Goal: Use online tool/utility: Utilize a website feature to perform a specific function

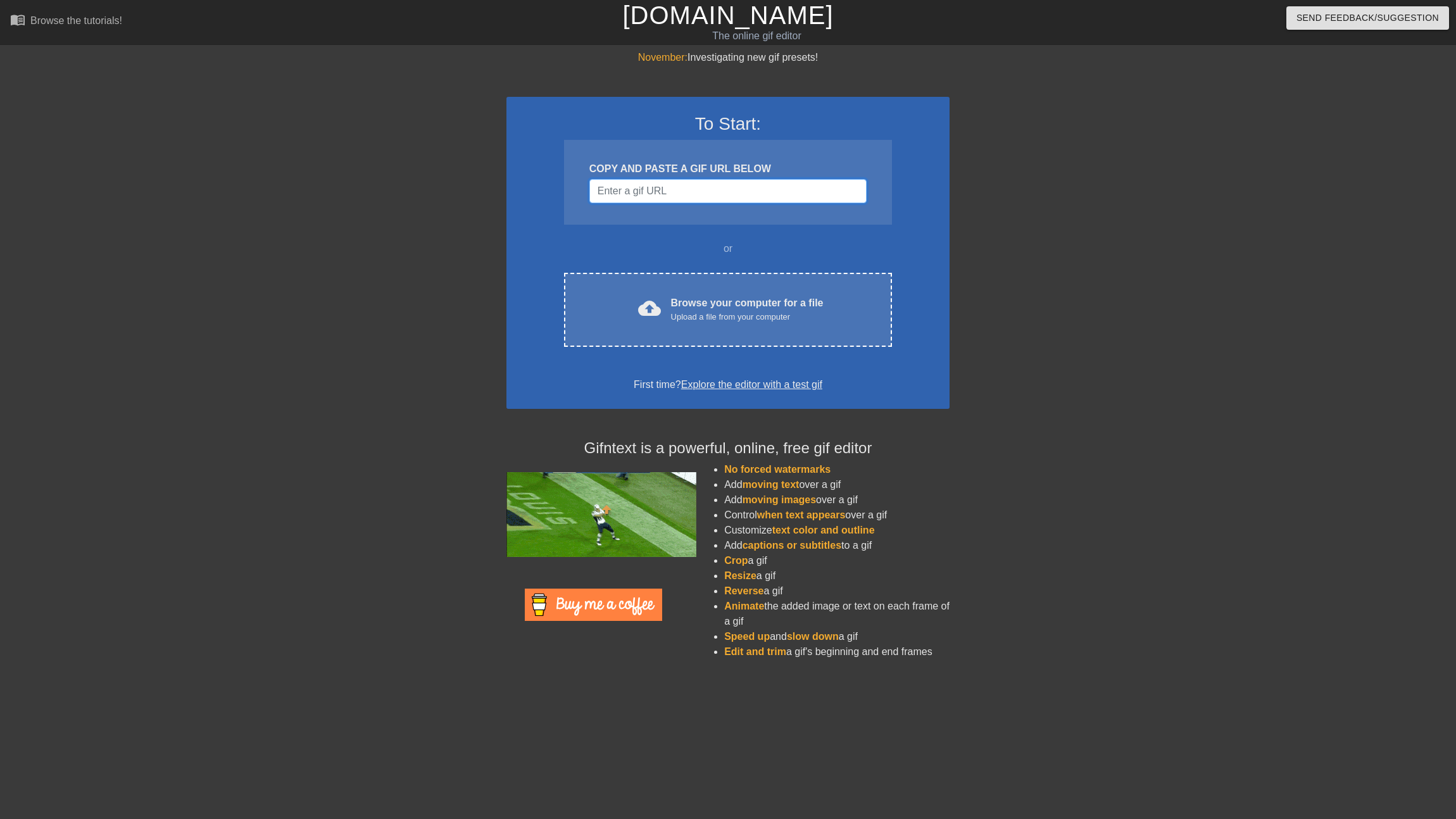
click at [648, 191] on input "Username" at bounding box center [728, 191] width 277 height 24
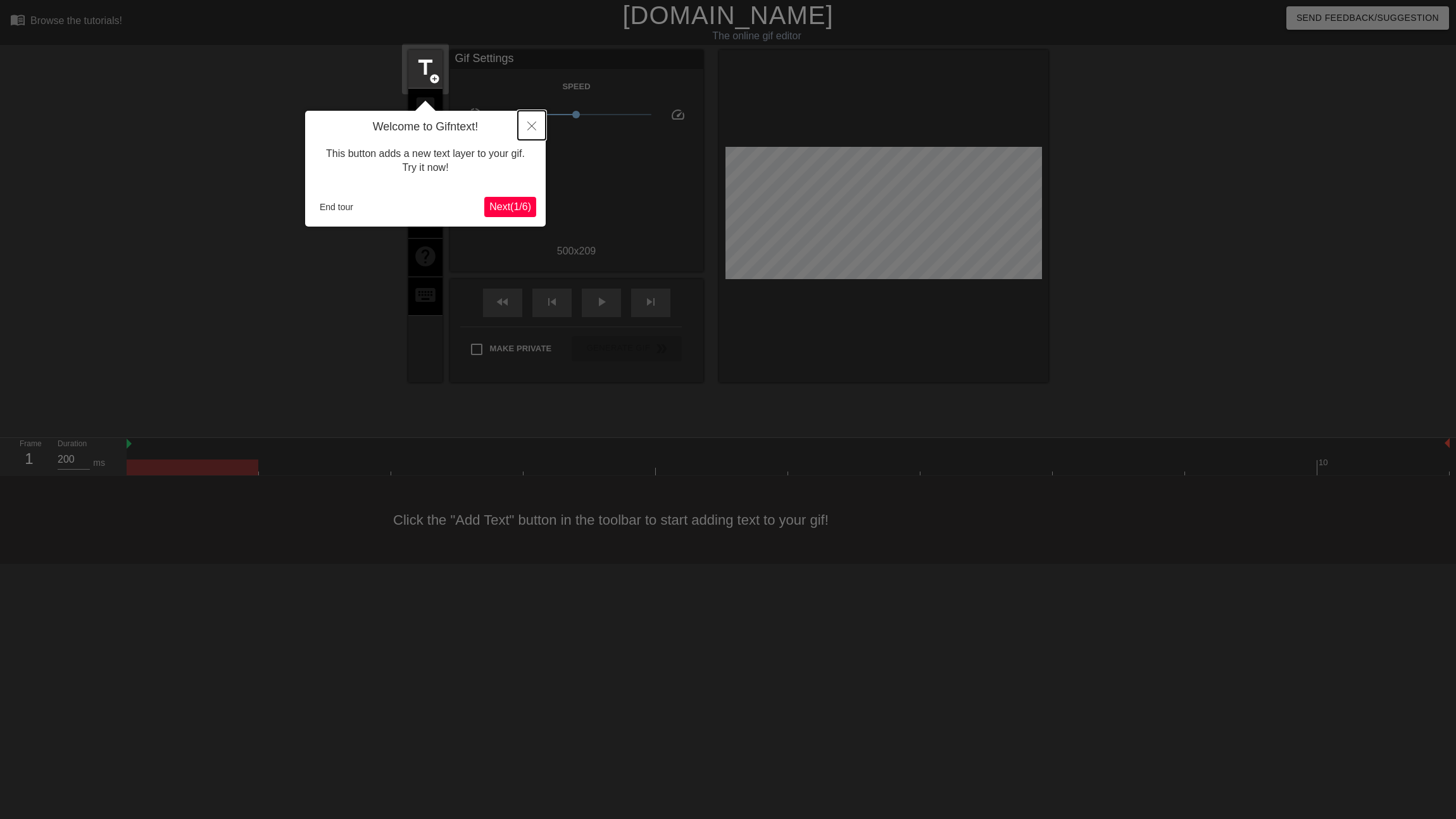
click at [530, 127] on icon "Close" at bounding box center [532, 126] width 9 height 9
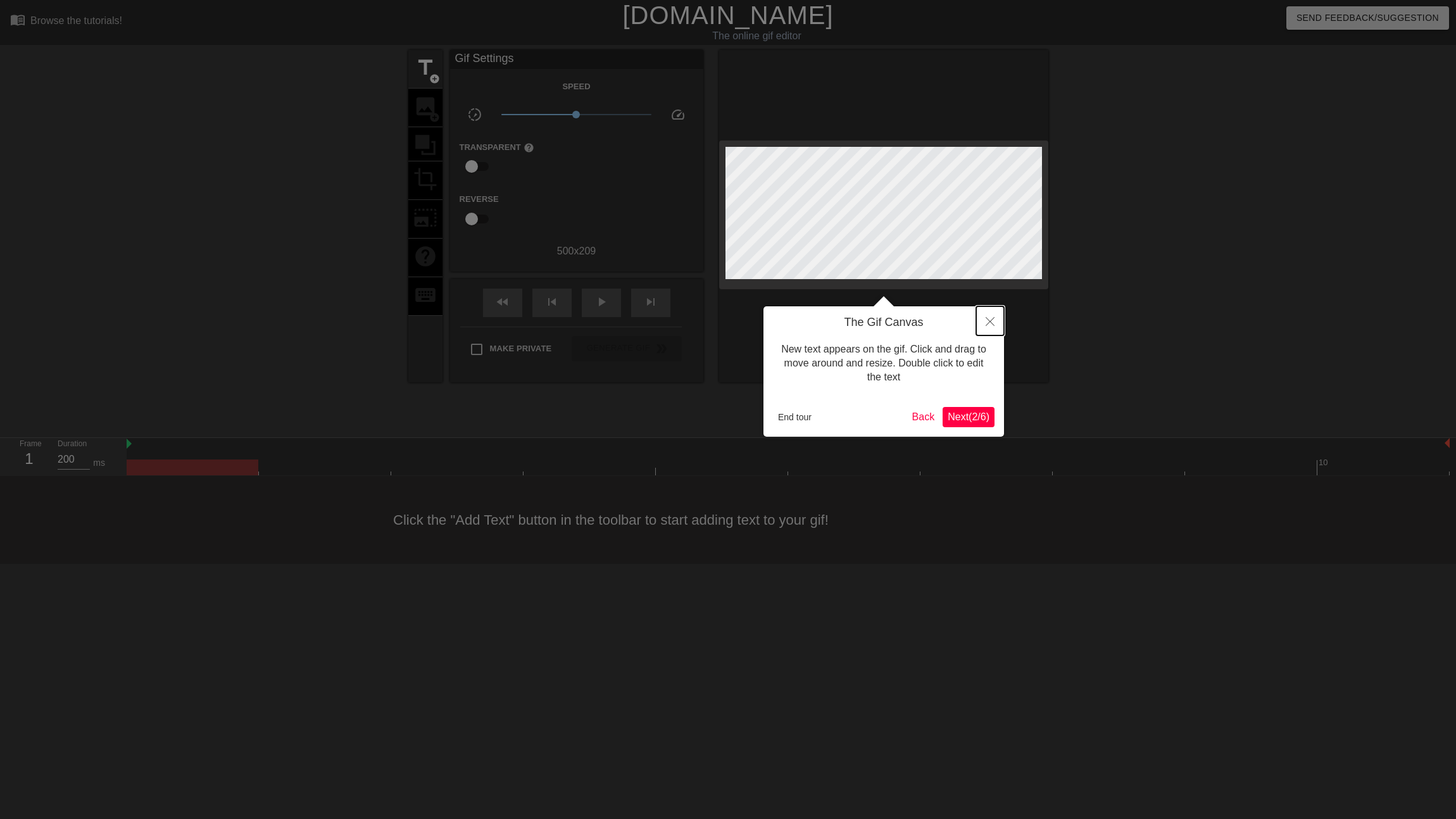
click at [998, 323] on button "Close" at bounding box center [990, 320] width 28 height 29
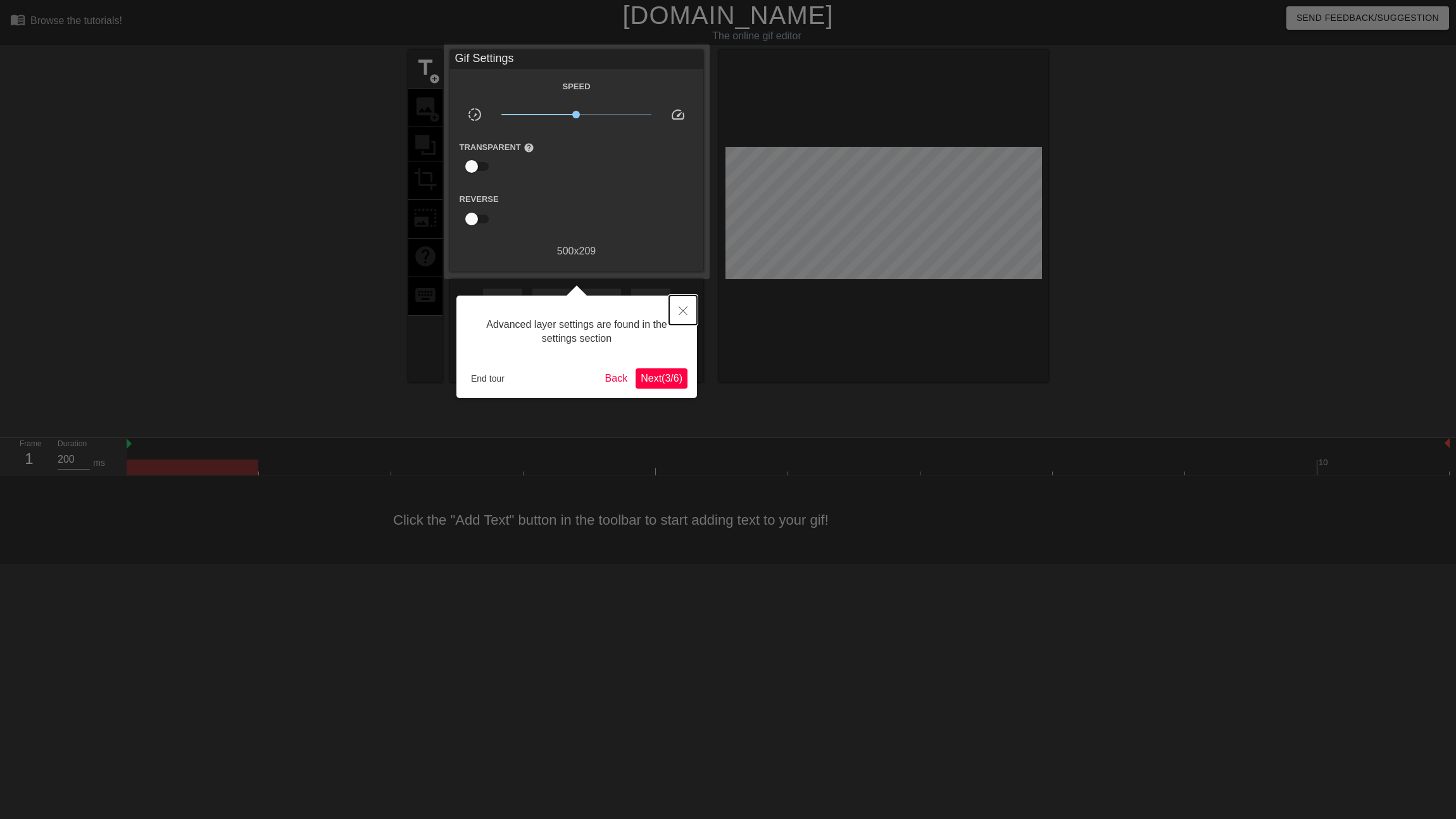
click at [682, 309] on icon "Close" at bounding box center [683, 311] width 9 height 9
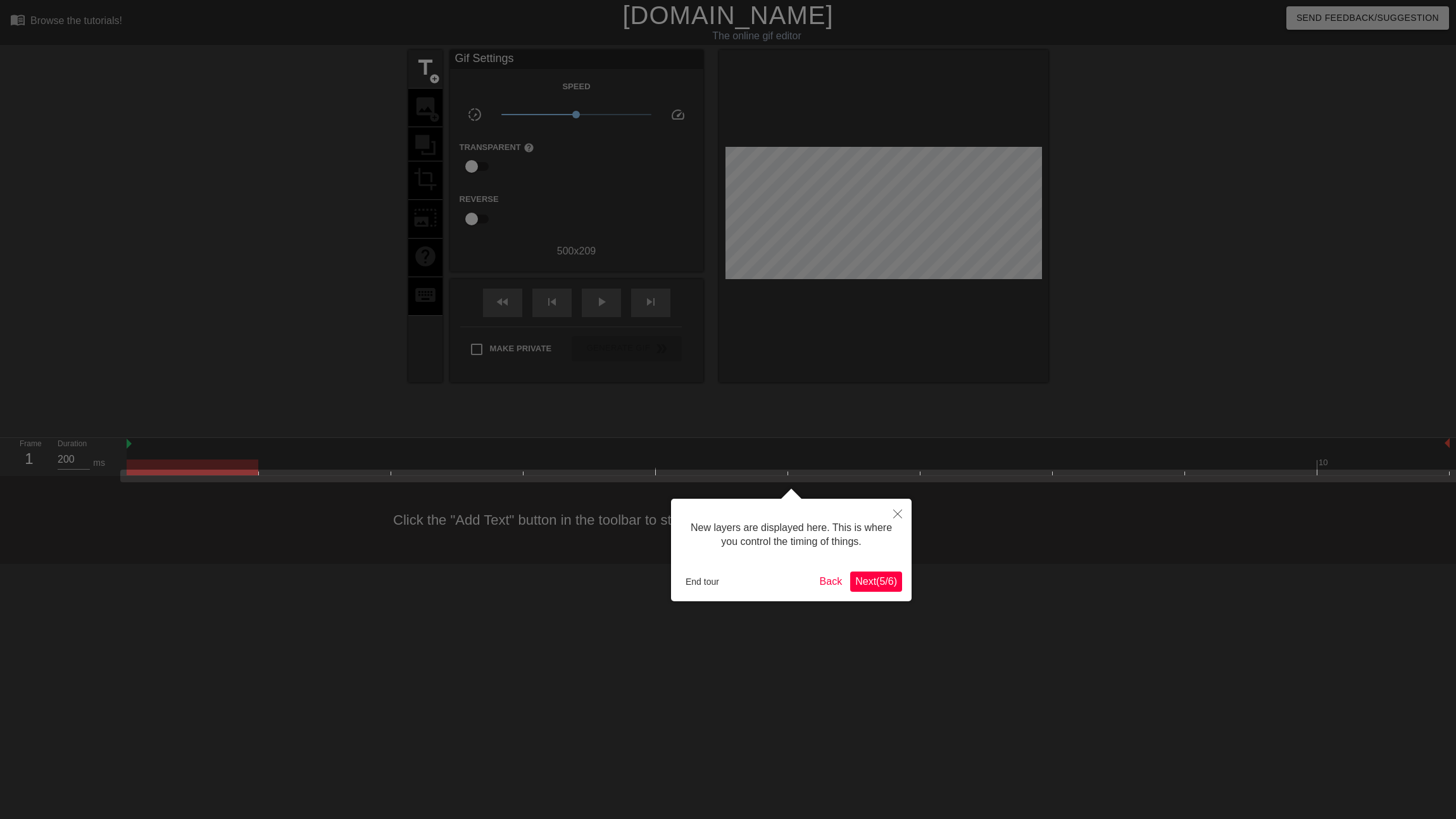
scroll to position [10, 0]
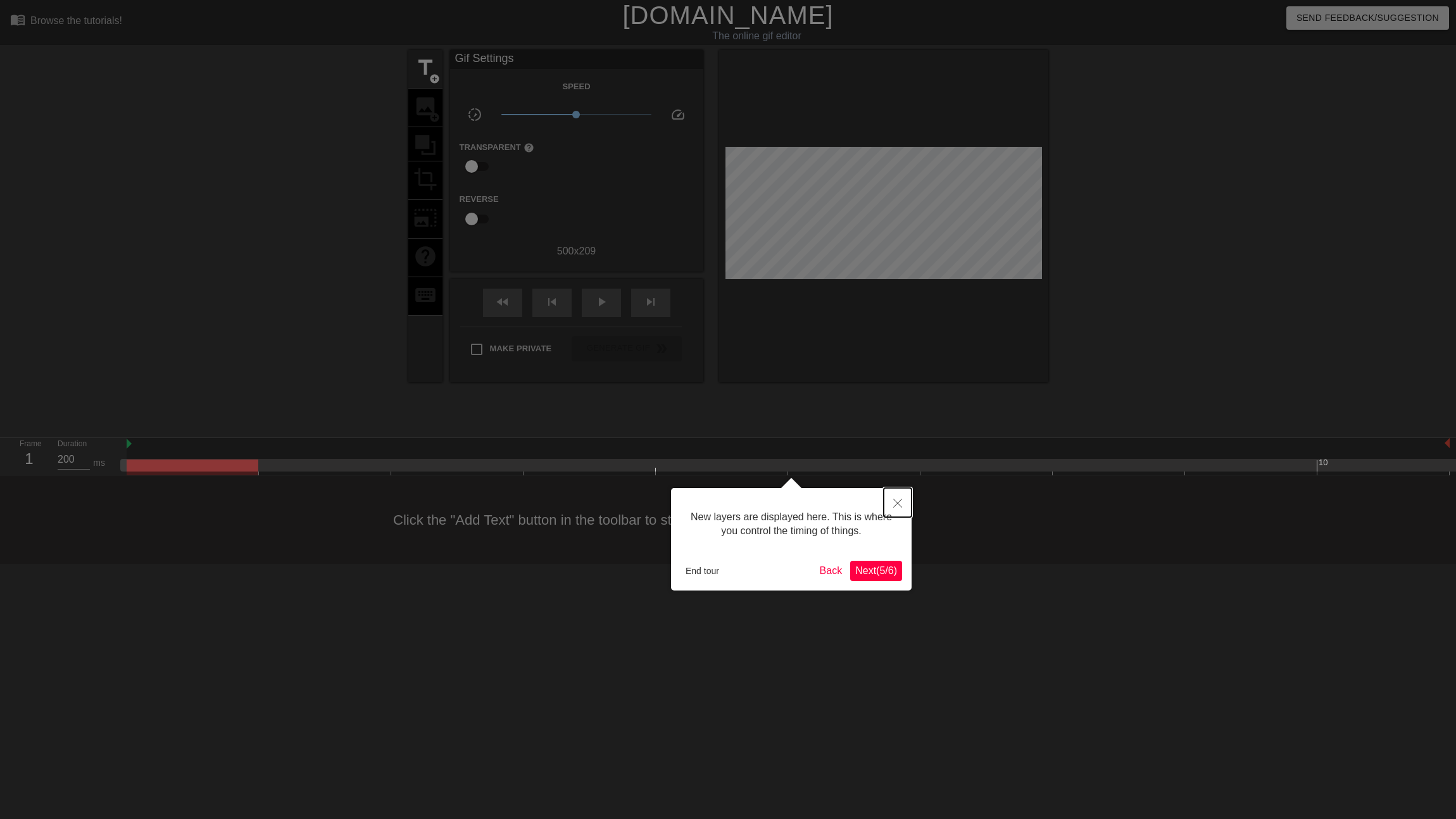
click at [894, 503] on icon "Close" at bounding box center [898, 503] width 9 height 9
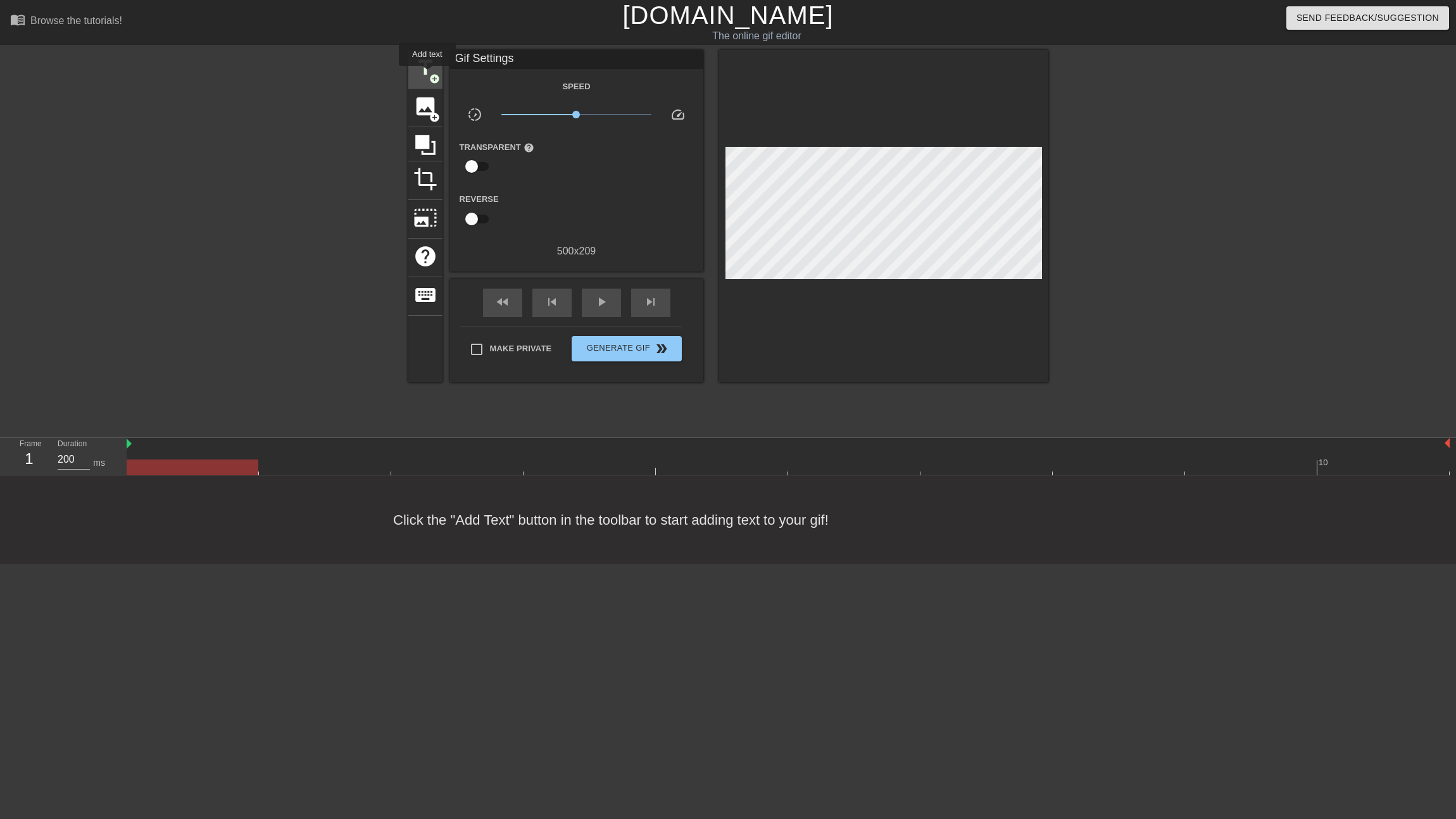
click at [429, 75] on span "add_circle" at bounding box center [435, 79] width 10 height 10
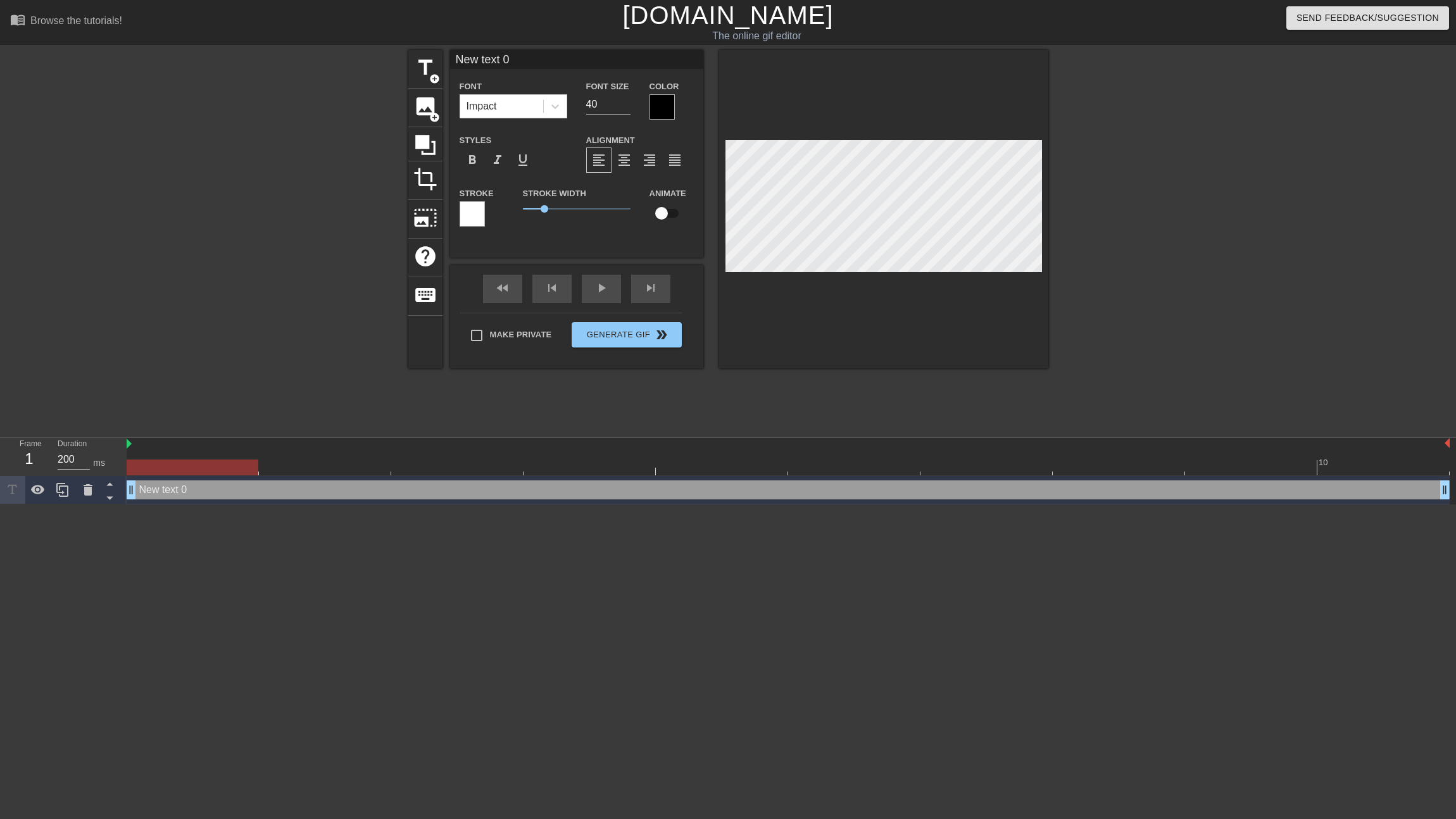
click at [517, 60] on input "New text 0" at bounding box center [577, 59] width 253 height 19
drag, startPoint x: 527, startPoint y: 60, endPoint x: 439, endPoint y: 57, distance: 88.1
click at [439, 57] on div "title add_circle image add_circle crop photo_size_select_large help keyboard Ne…" at bounding box center [728, 209] width 640 height 318
click at [428, 71] on span "title" at bounding box center [425, 67] width 24 height 24
type input "New text 1"
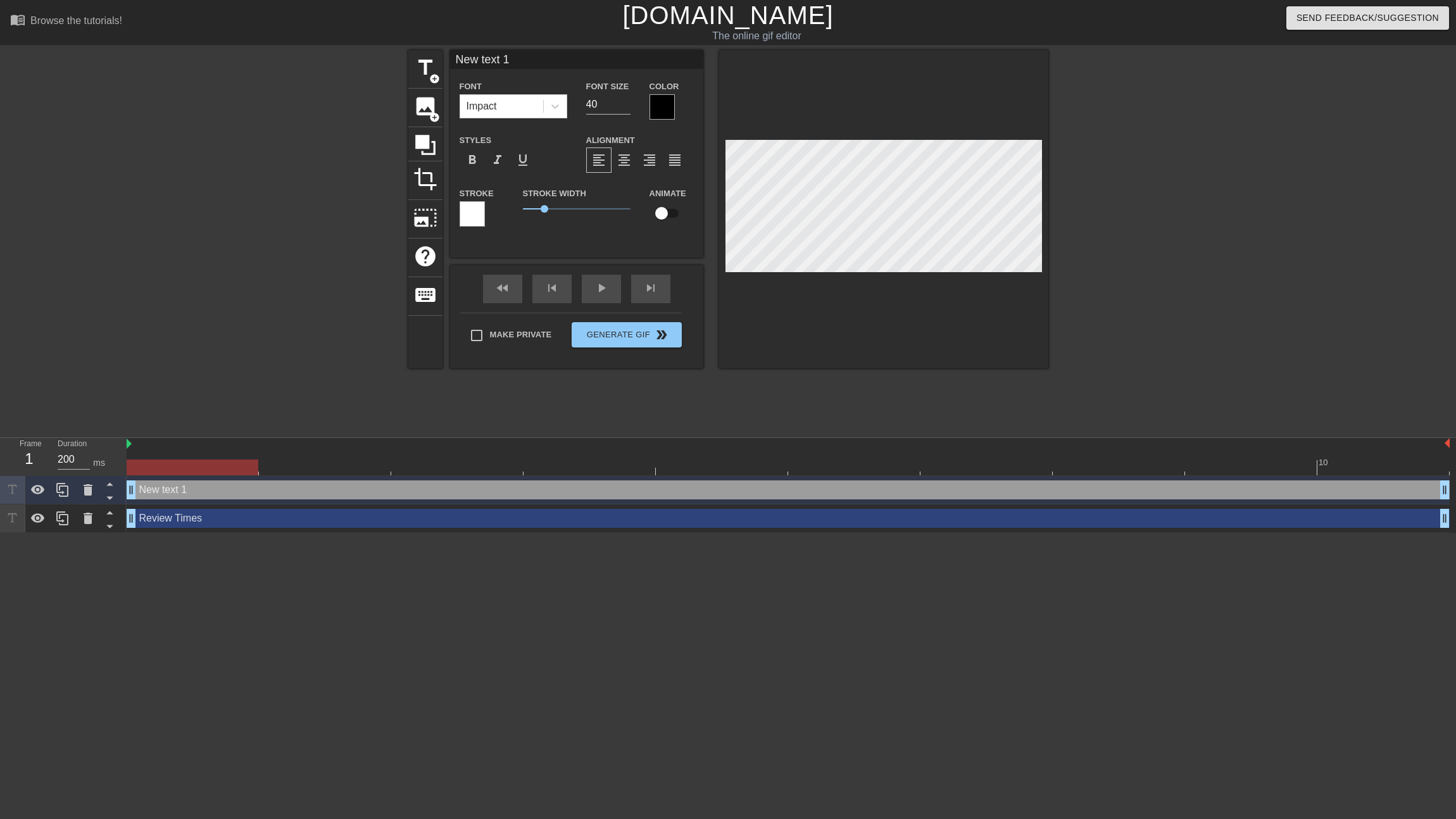
scroll to position [0, 1]
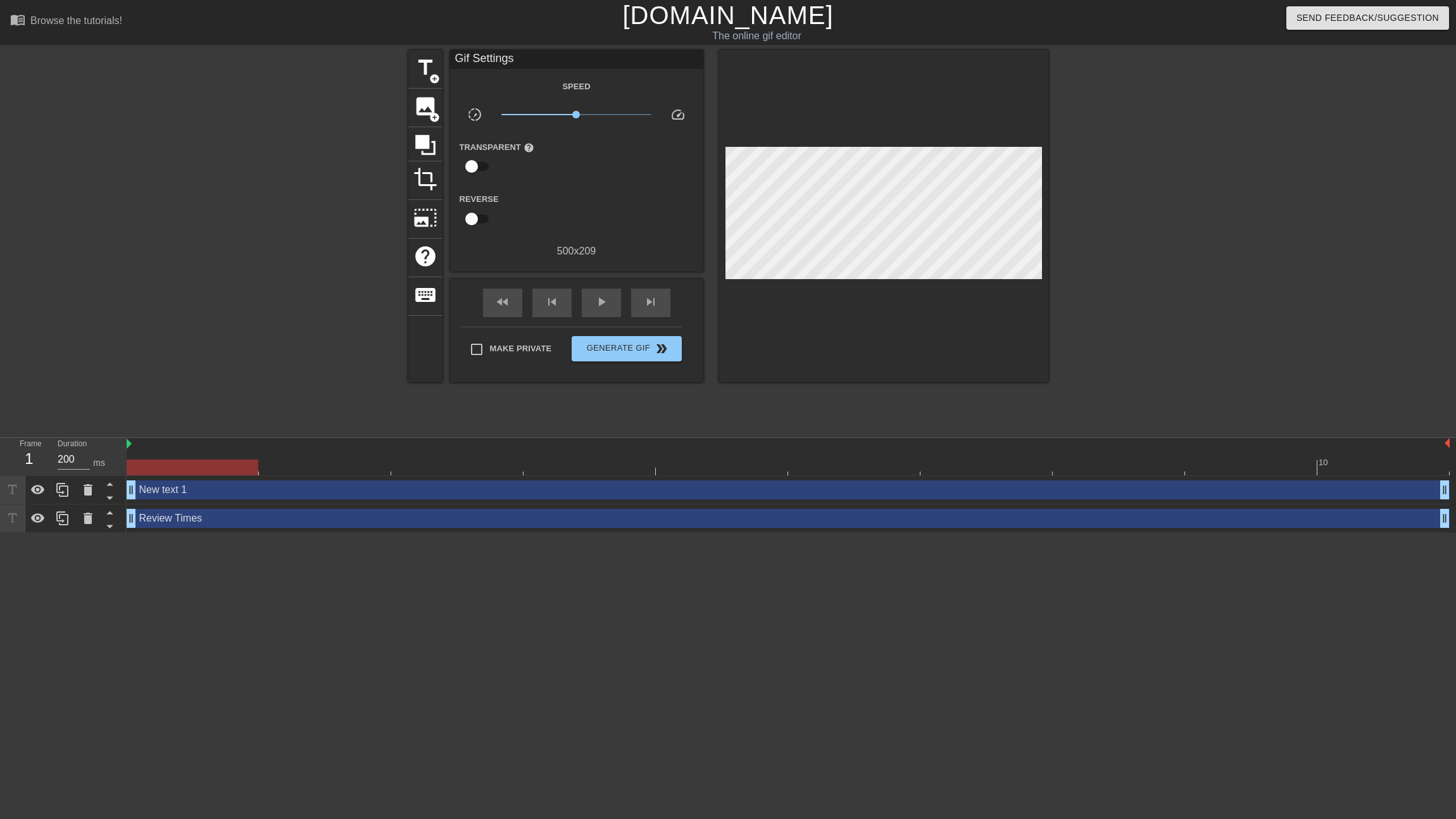
click at [1192, 235] on div at bounding box center [1158, 239] width 190 height 379
click at [606, 303] on span "play_arrow" at bounding box center [601, 301] width 15 height 15
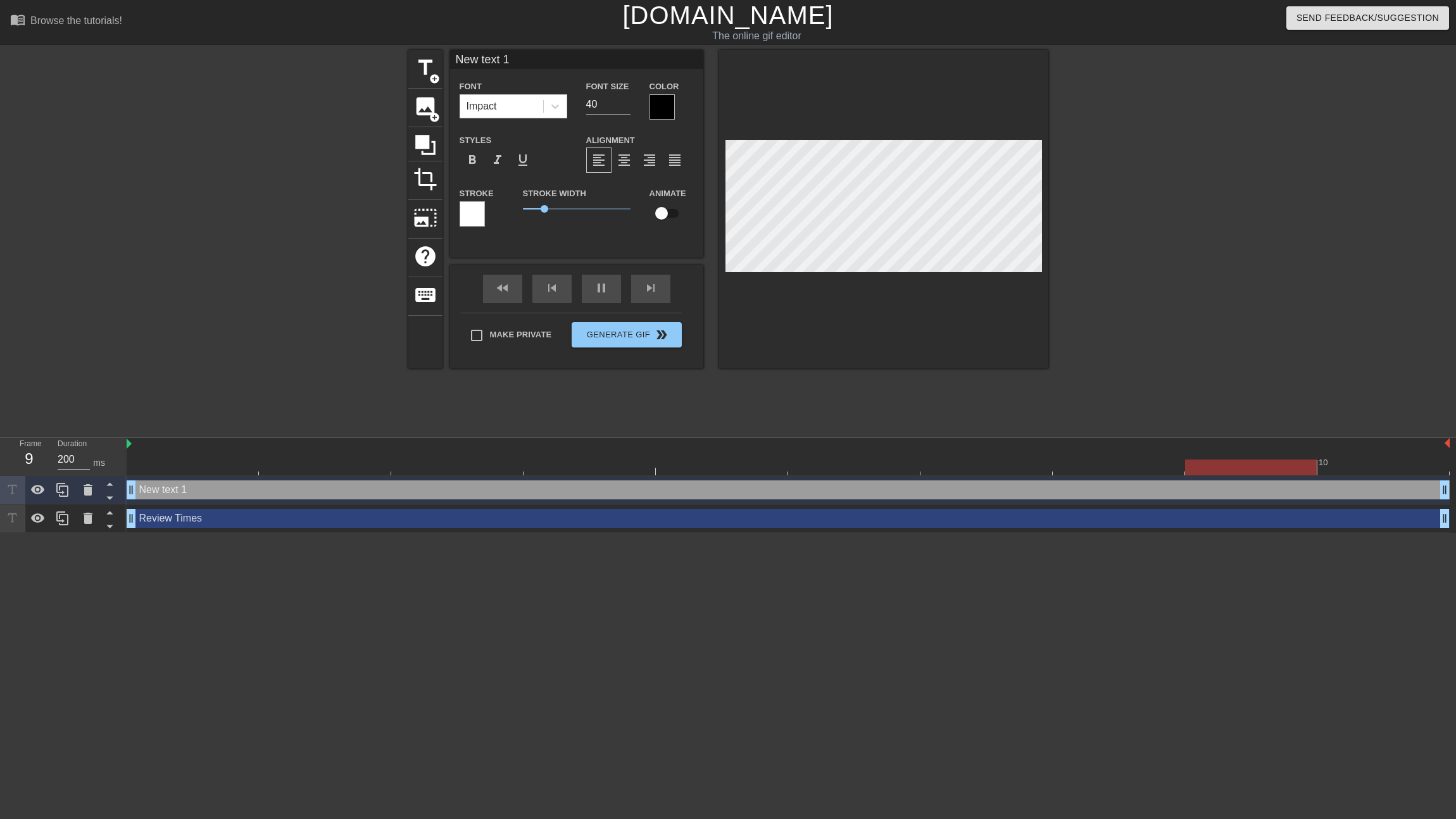
click at [479, 221] on div at bounding box center [472, 214] width 26 height 26
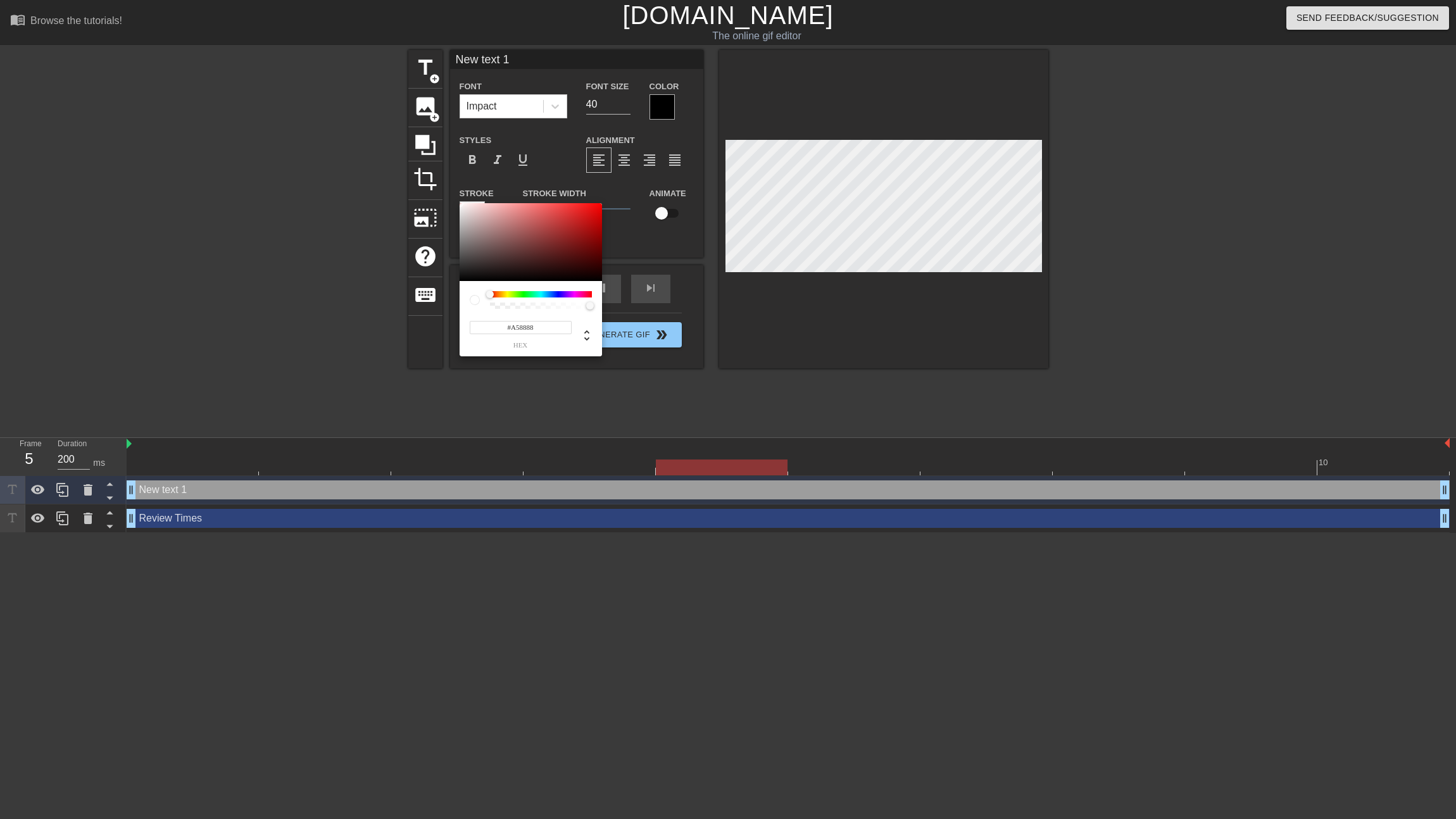
click at [485, 231] on div at bounding box center [530, 242] width 142 height 79
click at [485, 244] on div at bounding box center [530, 242] width 142 height 79
drag, startPoint x: 485, startPoint y: 246, endPoint x: 492, endPoint y: 244, distance: 7.3
click at [485, 246] on div at bounding box center [485, 246] width 8 height 8
click at [523, 238] on div at bounding box center [530, 242] width 142 height 79
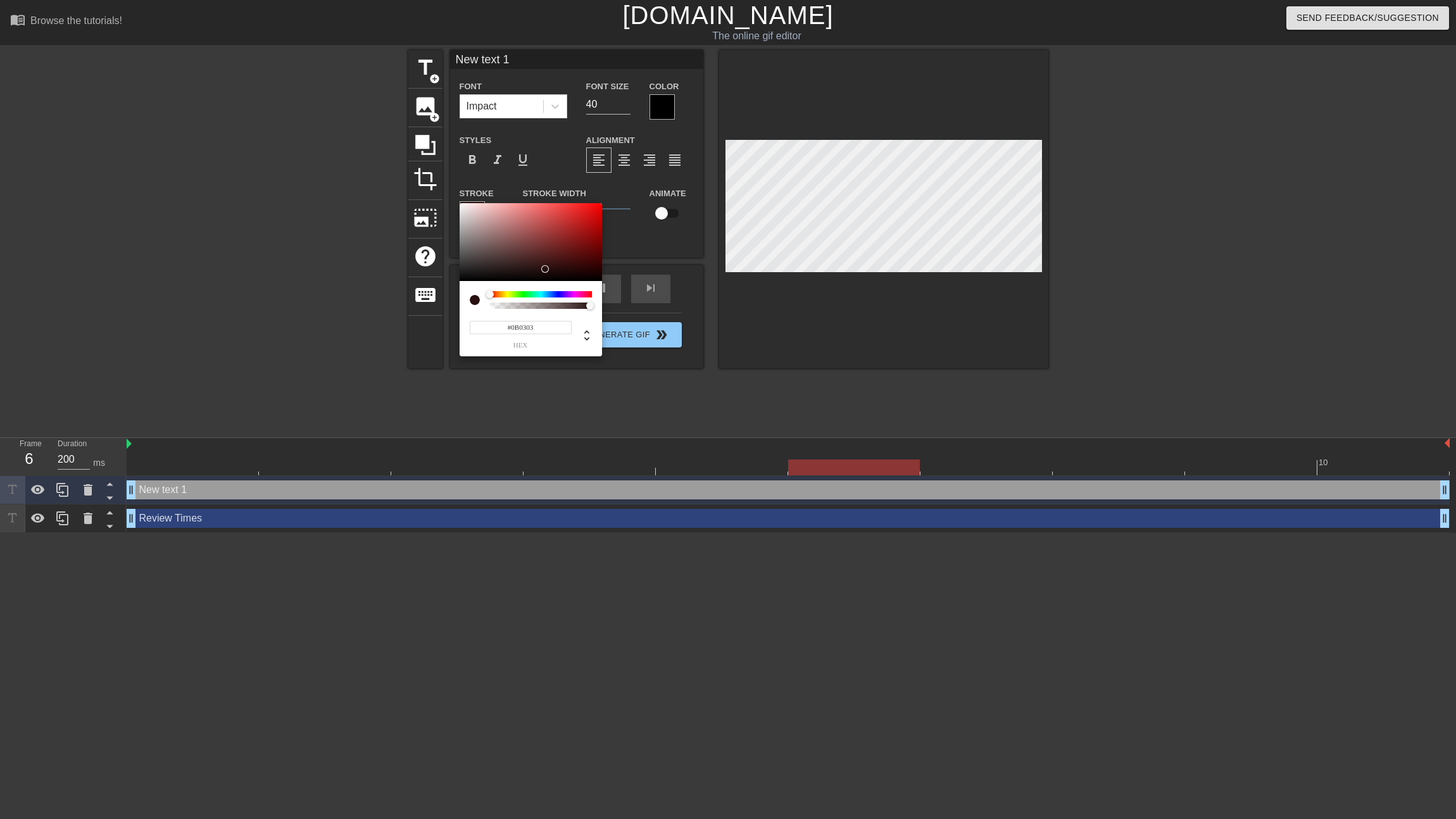
type input "#000000"
drag, startPoint x: 541, startPoint y: 267, endPoint x: 563, endPoint y: 285, distance: 28.4
click at [563, 285] on div "#000000 hex" at bounding box center [530, 280] width 142 height 154
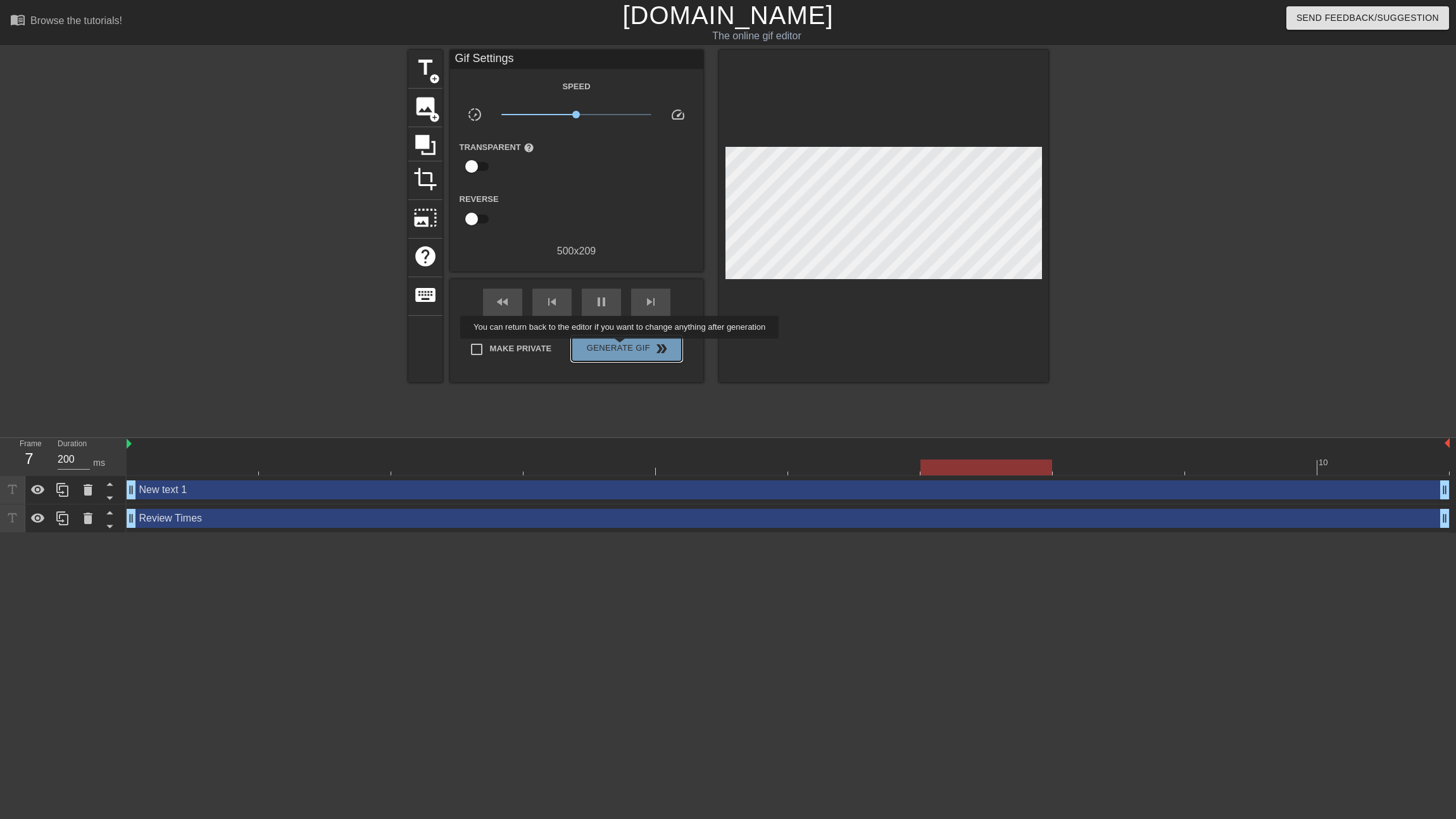
click at [628, 347] on span "Generate Gif double_arrow" at bounding box center [627, 349] width 100 height 15
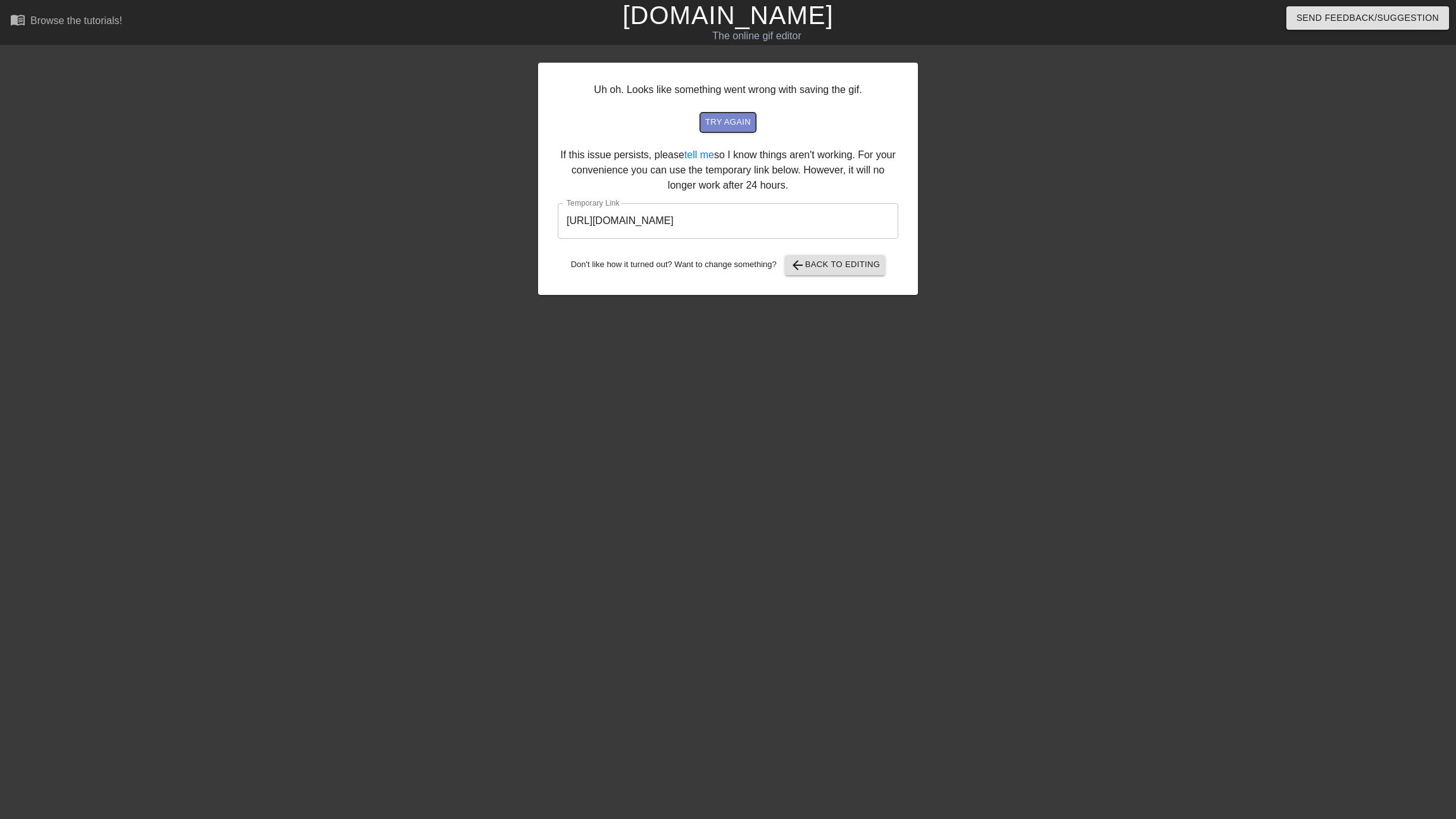
click at [725, 119] on span "try again" at bounding box center [728, 123] width 46 height 14
click at [831, 221] on input "[URL][DOMAIN_NAME]" at bounding box center [728, 221] width 341 height 35
click at [798, 220] on input "[URL][DOMAIN_NAME]" at bounding box center [728, 221] width 341 height 35
